Goal: Task Accomplishment & Management: Manage account settings

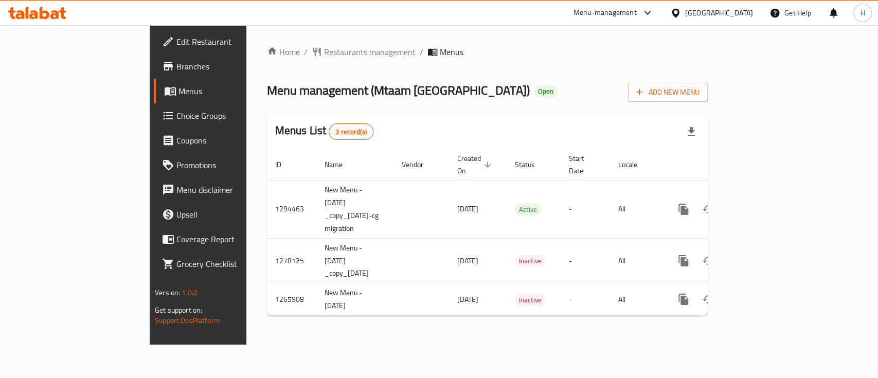
click at [154, 75] on link "Branches" at bounding box center [225, 66] width 142 height 25
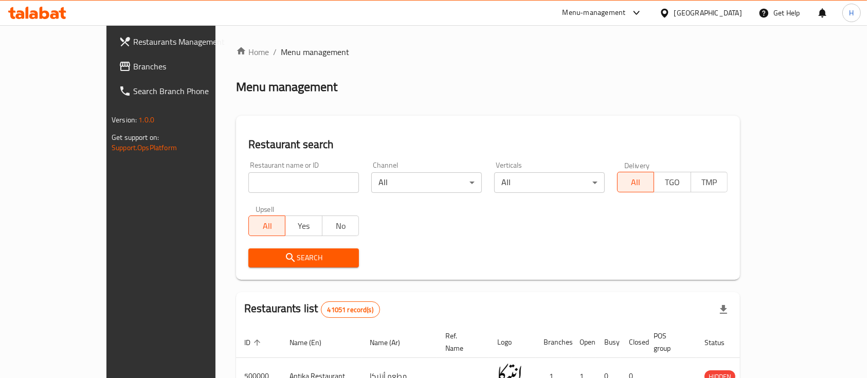
click at [317, 183] on input "search" at bounding box center [303, 182] width 111 height 21
paste input "619400"
type input "619400"
click button "Search" at bounding box center [303, 257] width 111 height 19
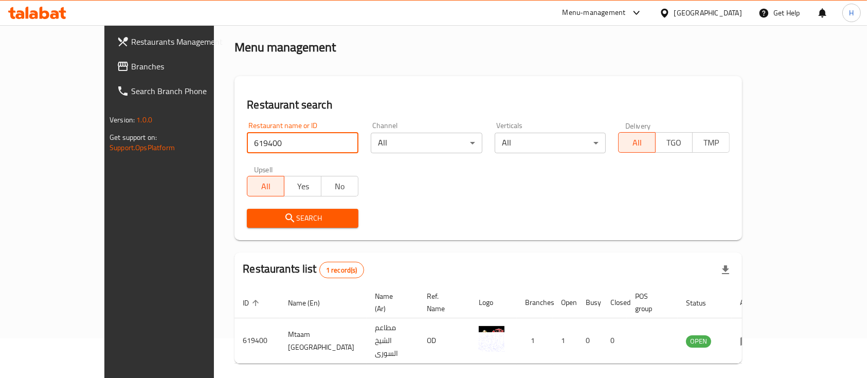
scroll to position [60, 0]
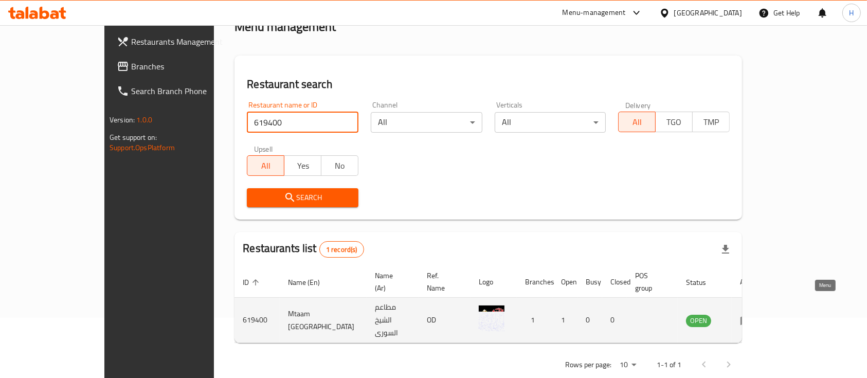
click at [752, 314] on icon "enhanced table" at bounding box center [746, 320] width 12 height 12
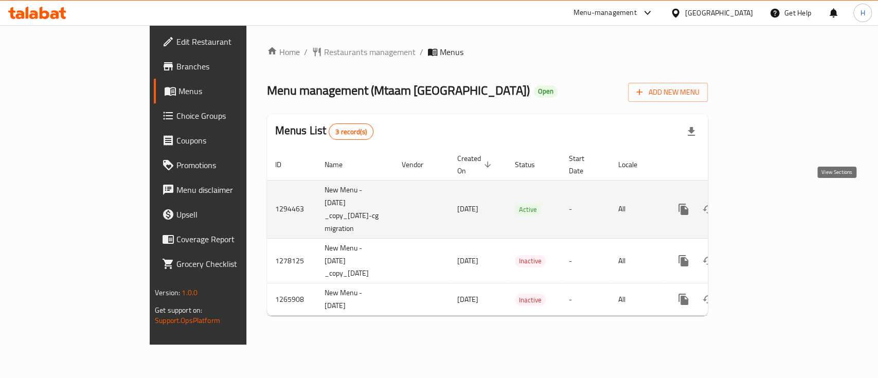
click at [764, 203] on icon "enhanced table" at bounding box center [757, 209] width 12 height 12
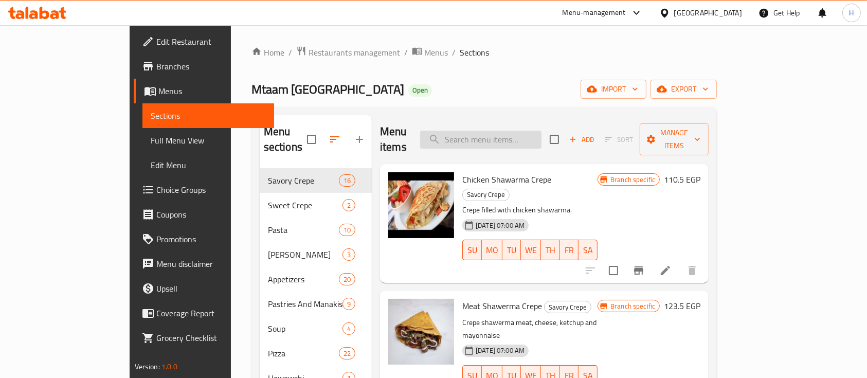
click at [530, 133] on input "search" at bounding box center [480, 140] width 121 height 18
type input "m"
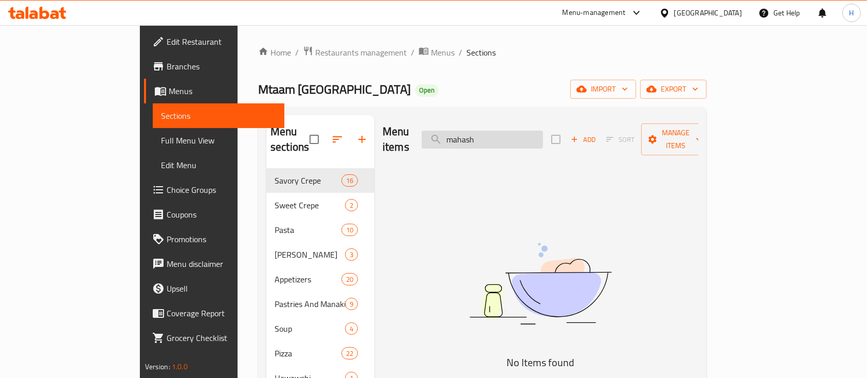
type input "mahashi"
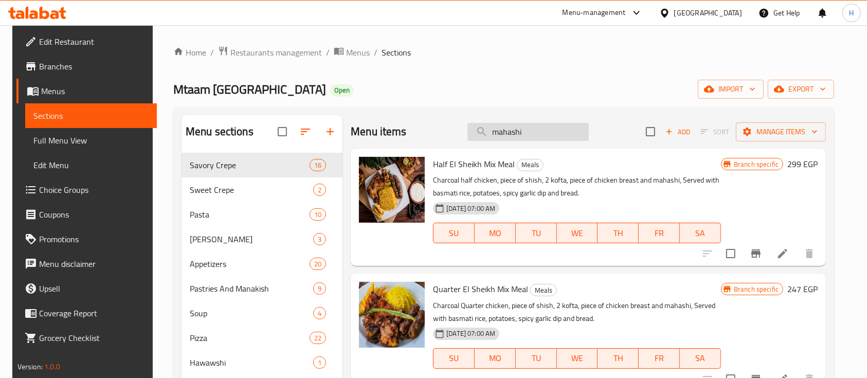
click at [505, 133] on input "mahashi" at bounding box center [527, 132] width 121 height 18
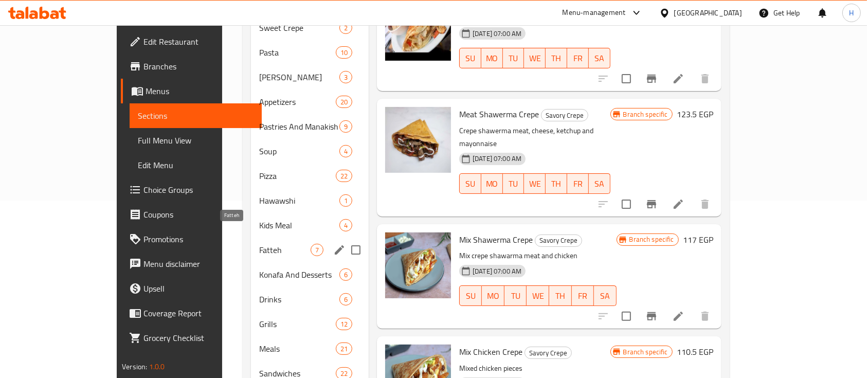
scroll to position [251, 0]
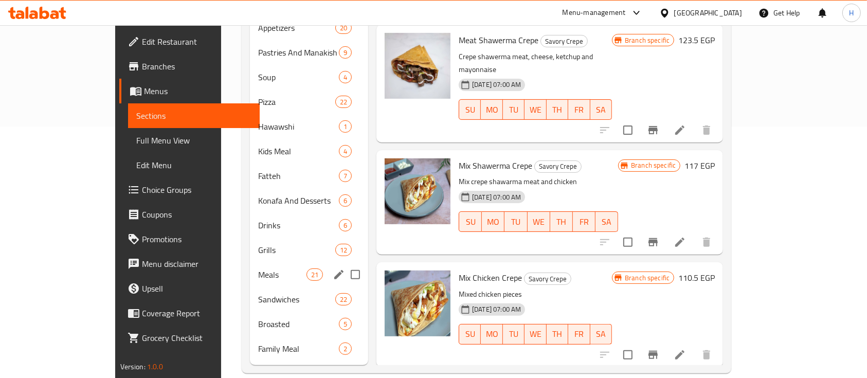
click at [307, 270] on span "21" at bounding box center [314, 275] width 15 height 10
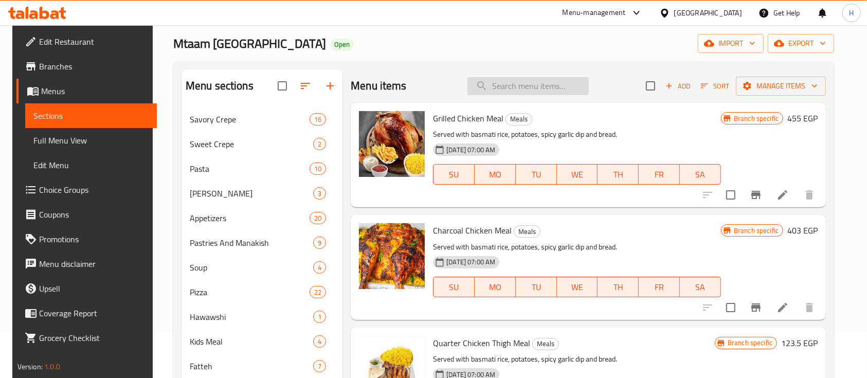
click at [513, 84] on input "search" at bounding box center [527, 86] width 121 height 18
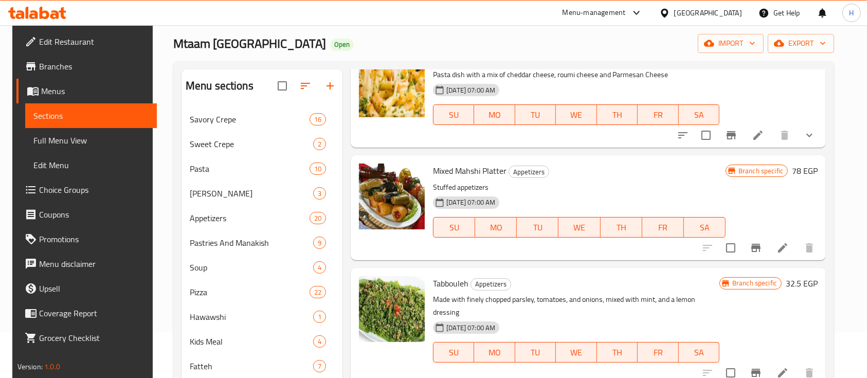
scroll to position [548, 0]
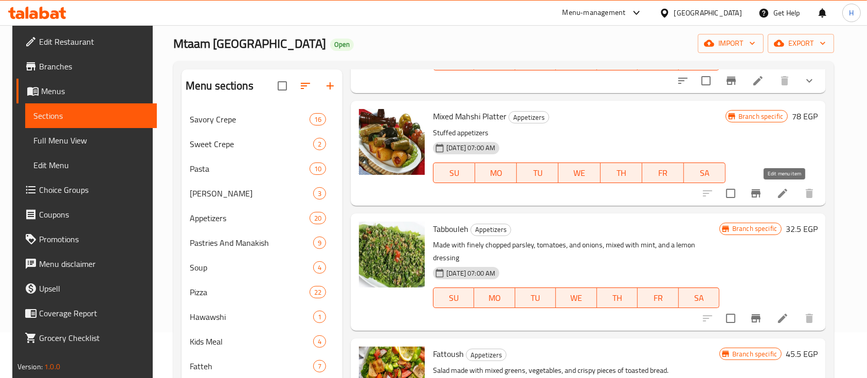
type input "mix"
click at [780, 191] on icon at bounding box center [782, 193] width 12 height 12
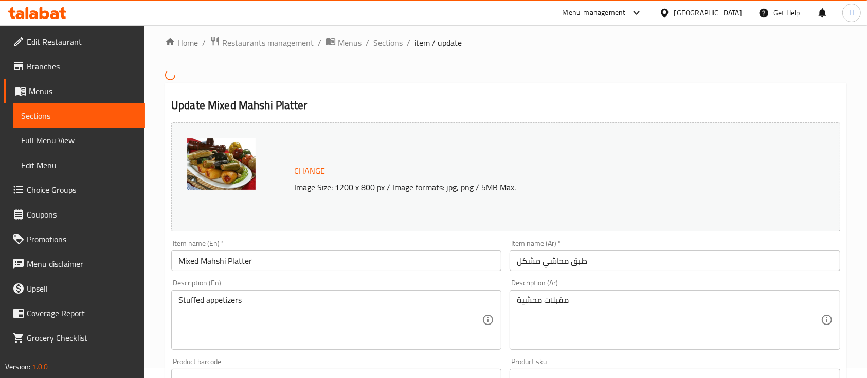
scroll to position [68, 0]
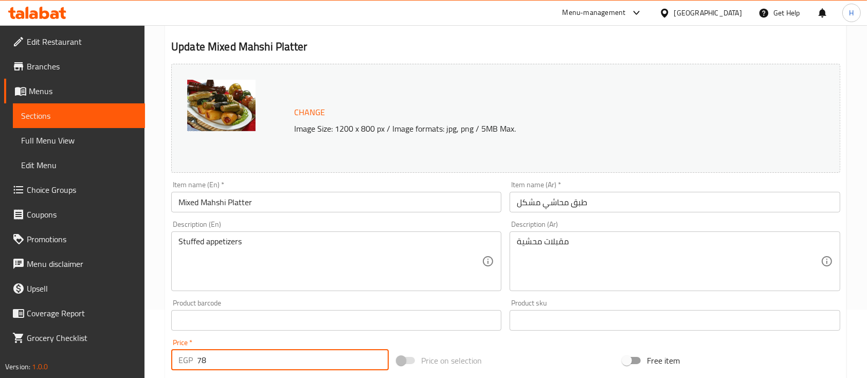
drag, startPoint x: 220, startPoint y: 358, endPoint x: 147, endPoint y: 354, distance: 72.6
click at [147, 354] on div "Home / Restaurants management / Menus / Sections / item / update Update Mixed M…" at bounding box center [505, 312] width 722 height 710
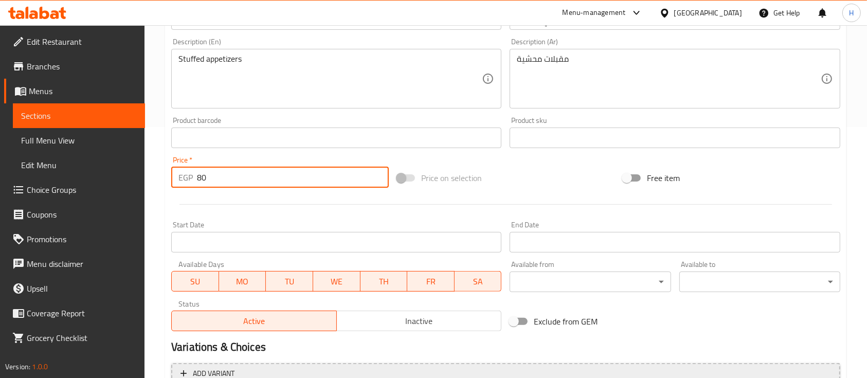
scroll to position [356, 0]
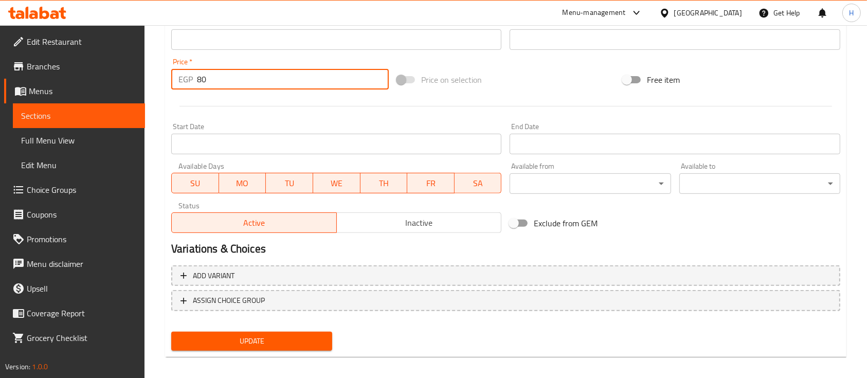
type input "80"
click at [243, 340] on span "Update" at bounding box center [251, 341] width 144 height 13
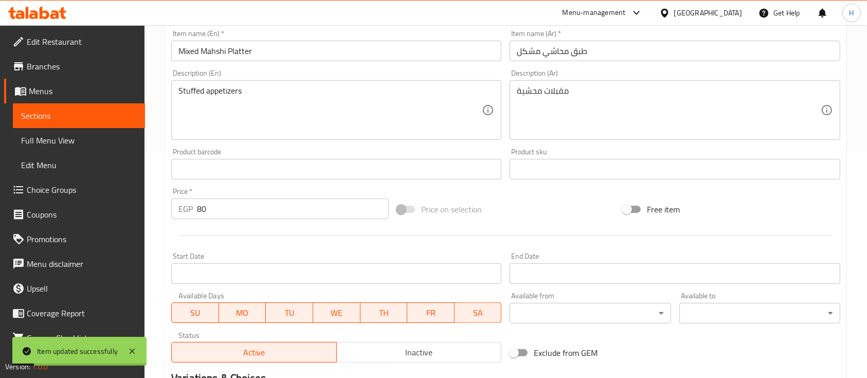
scroll to position [0, 0]
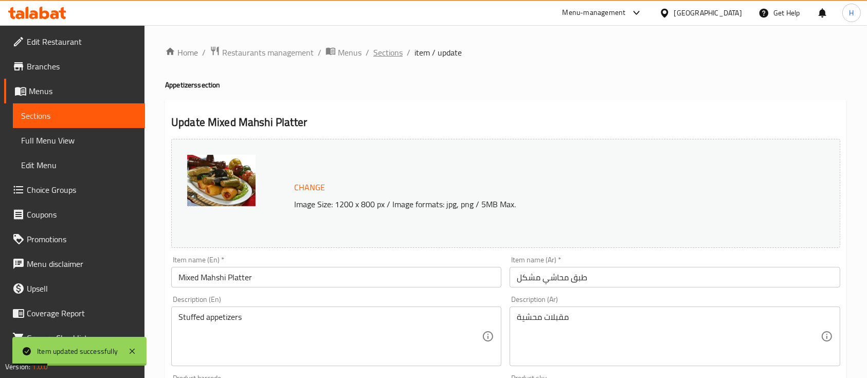
click at [387, 57] on span "Sections" at bounding box center [387, 52] width 29 height 12
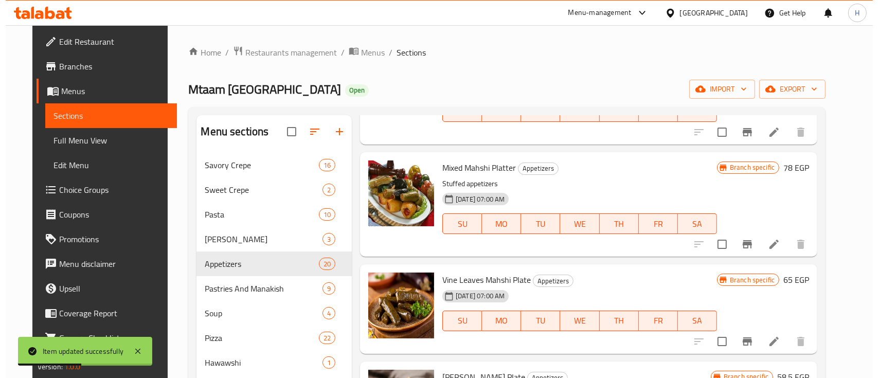
scroll to position [274, 0]
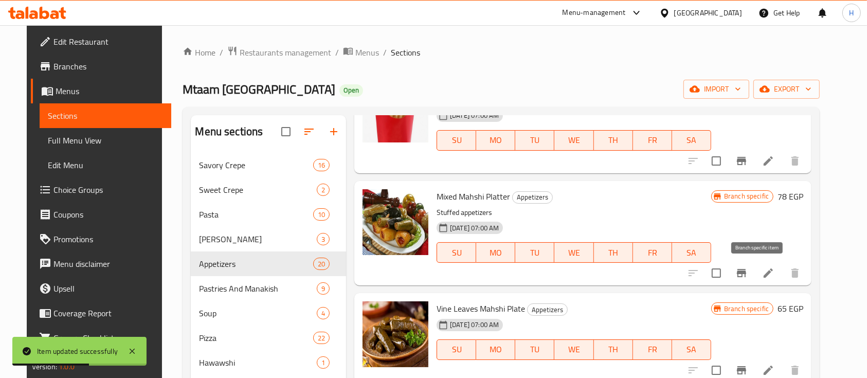
click at [748, 277] on icon "Branch-specific-item" at bounding box center [741, 273] width 12 height 12
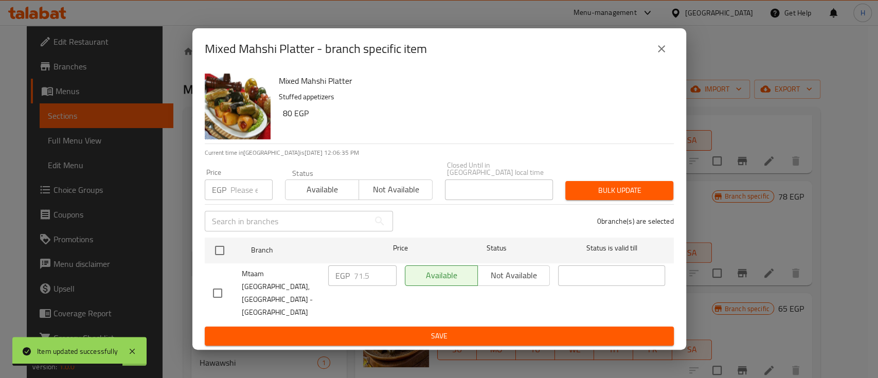
click at [219, 270] on div "Mtaam [GEOGRAPHIC_DATA], [GEOGRAPHIC_DATA] - [GEOGRAPHIC_DATA]" at bounding box center [266, 293] width 115 height 64
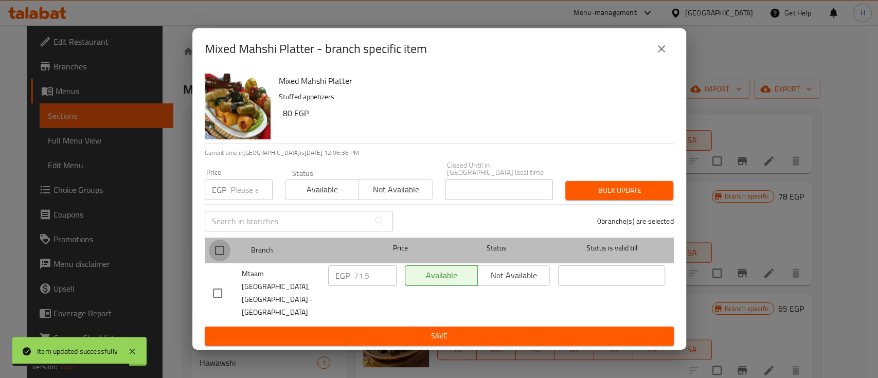
click at [222, 261] on input "checkbox" at bounding box center [220, 251] width 22 height 22
checkbox input "true"
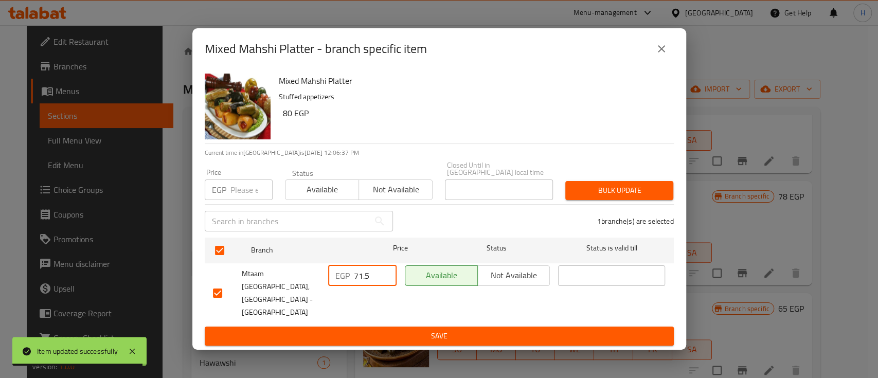
drag, startPoint x: 363, startPoint y: 289, endPoint x: 345, endPoint y: 286, distance: 18.3
click at [341, 286] on div "EGP 71.5 ​" at bounding box center [362, 275] width 68 height 21
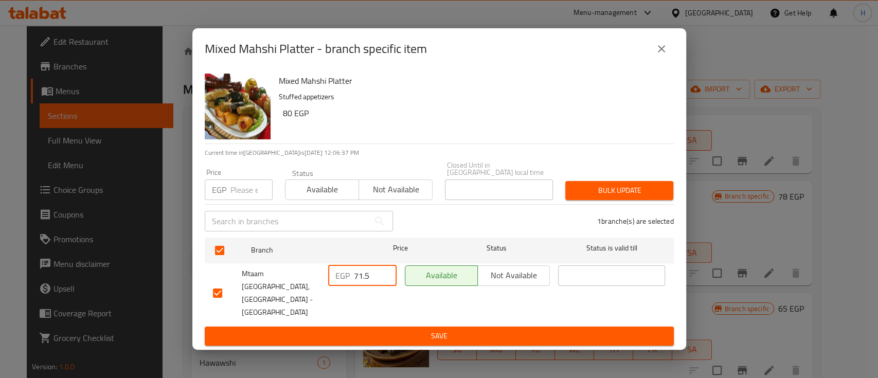
click at [380, 279] on input "71.5" at bounding box center [375, 275] width 43 height 21
click at [376, 279] on input "71.5" at bounding box center [375, 275] width 43 height 21
click at [376, 278] on input "71.5" at bounding box center [375, 275] width 43 height 21
type input "80"
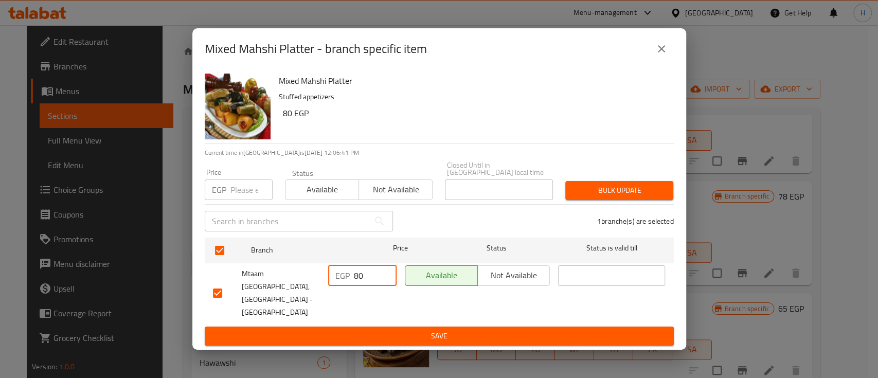
click at [596, 330] on span "Save" at bounding box center [439, 336] width 452 height 13
